Goal: Transaction & Acquisition: Purchase product/service

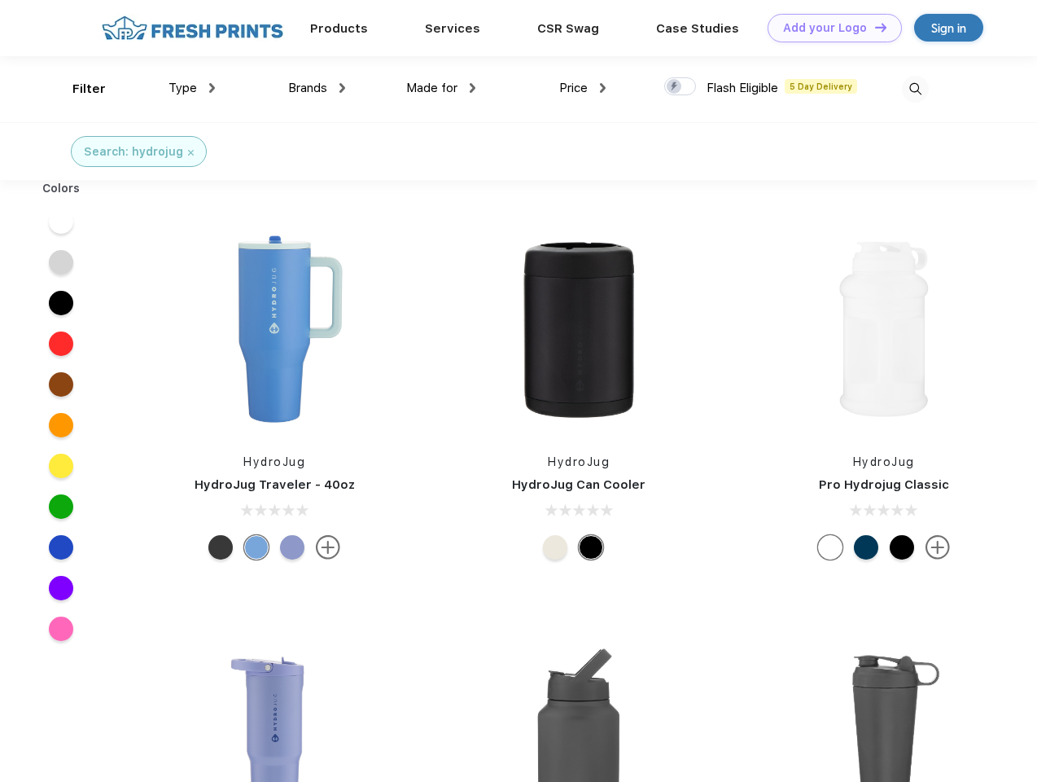
scroll to position [1, 0]
click at [829, 28] on link "Add your Logo Design Tool" at bounding box center [835, 28] width 134 height 28
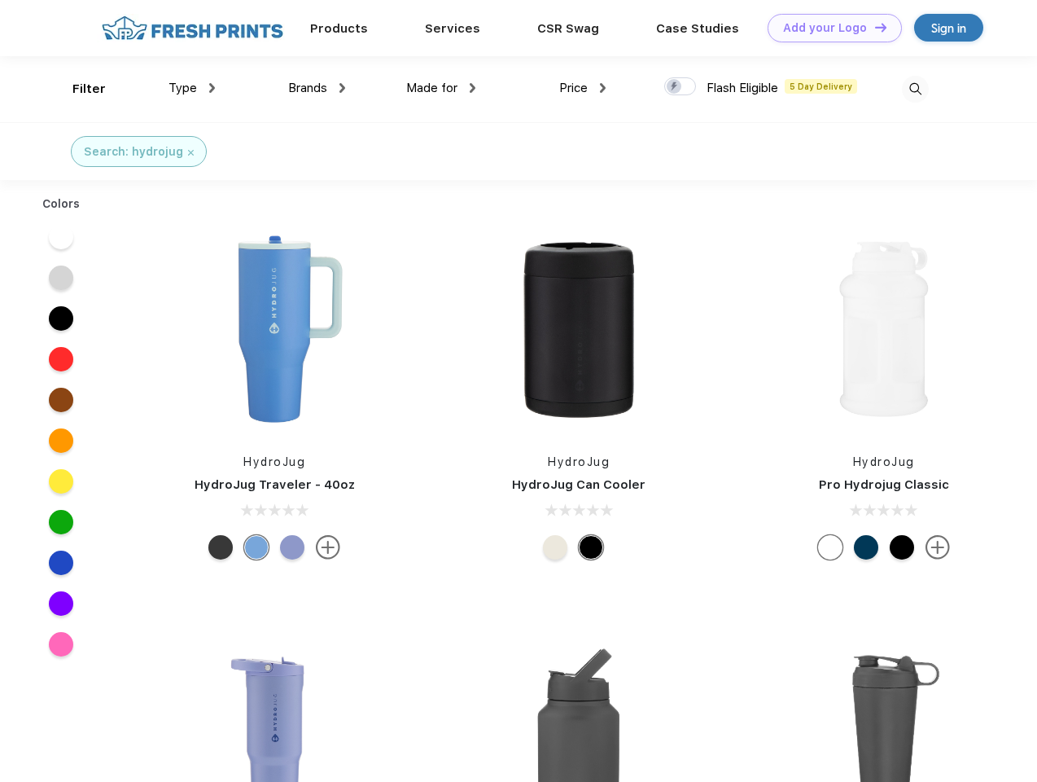
click at [0, 0] on div "Design Tool" at bounding box center [0, 0] width 0 height 0
click at [874, 27] on link "Add your Logo Design Tool" at bounding box center [835, 28] width 134 height 28
click at [78, 89] on div "Filter" at bounding box center [88, 89] width 33 height 19
click at [192, 88] on span "Type" at bounding box center [183, 88] width 28 height 15
click at [317, 88] on span "Brands" at bounding box center [307, 88] width 39 height 15
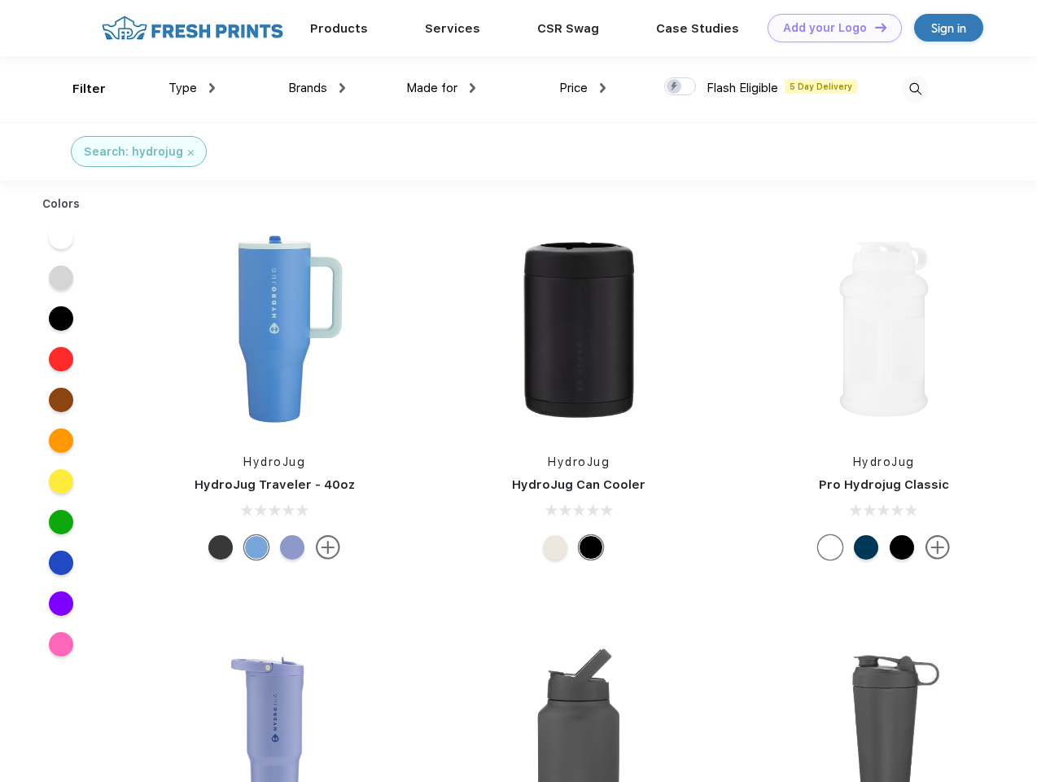
click at [441, 88] on span "Made for" at bounding box center [431, 88] width 51 height 15
click at [583, 88] on span "Price" at bounding box center [573, 88] width 28 height 15
click at [681, 87] on div at bounding box center [680, 86] width 32 height 18
click at [675, 87] on input "checkbox" at bounding box center [669, 82] width 11 height 11
click at [915, 89] on img at bounding box center [915, 89] width 27 height 27
